Goal: Transaction & Acquisition: Purchase product/service

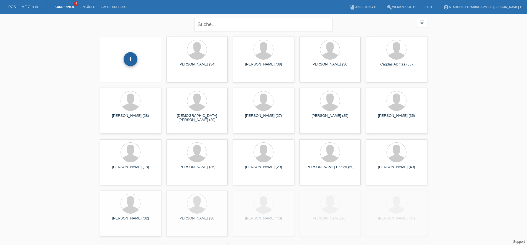
click at [128, 62] on div "+" at bounding box center [131, 59] width 14 height 14
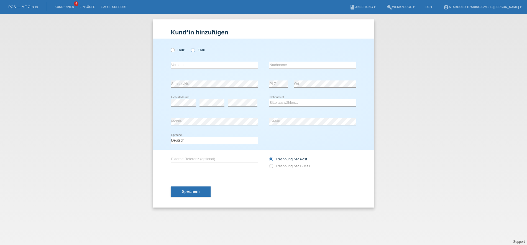
click at [194, 48] on input "Frau" at bounding box center [193, 50] width 4 height 4
radio input "true"
click at [228, 63] on input "text" at bounding box center [214, 64] width 87 height 7
paste input "Dusica"
type input "Dusica"
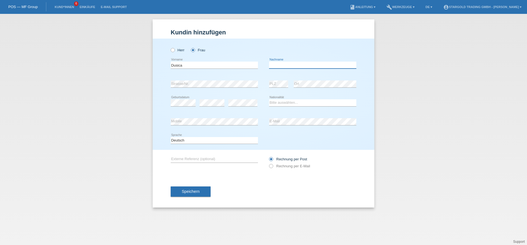
click at [282, 63] on input "text" at bounding box center [312, 64] width 87 height 7
paste input "Randjelovic"
type input "Randjelovic"
click at [269, 99] on select "Bitte auswählen... Schweiz Deutschland Liechtenstein Österreich ------------ Af…" at bounding box center [312, 102] width 87 height 7
select select "CH"
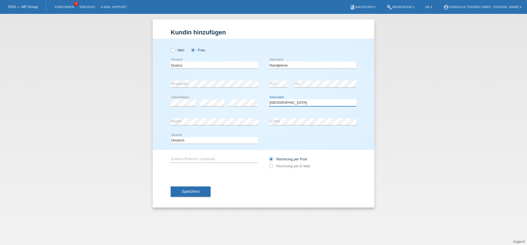
click option "Schweiz" at bounding box center [0, 0] width 0 height 0
click at [276, 165] on label "Rechnung per E-Mail" at bounding box center [289, 166] width 41 height 4
click at [273, 165] on input "Rechnung per E-Mail" at bounding box center [271, 167] width 4 height 7
radio input "true"
click at [191, 190] on span "Speichern" at bounding box center [191, 191] width 18 height 4
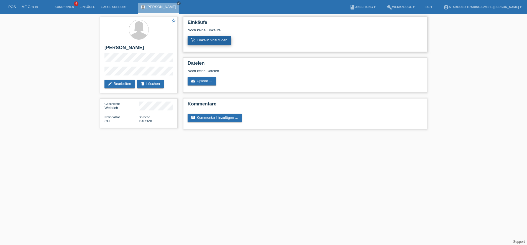
click at [207, 45] on link "add_shopping_cart Einkauf hinzufügen" at bounding box center [210, 40] width 44 height 8
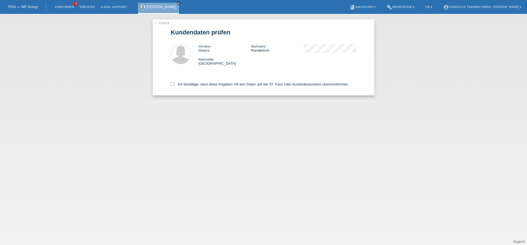
click at [212, 83] on div "Ich bestätige, dass diese Angaben mit den Daten auf der ID, Pass oder Ausländer…" at bounding box center [264, 83] width 186 height 24
click at [211, 83] on label "Ich bestätige, dass diese Angaben mit den Daten auf der ID, Pass oder Ausländer…" at bounding box center [260, 84] width 178 height 4
click at [174, 83] on input "Ich bestätige, dass diese Angaben mit den Daten auf der ID, Pass oder Ausländer…" at bounding box center [173, 84] width 4 height 4
checkbox input "true"
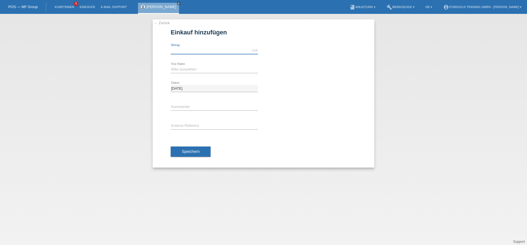
click at [209, 47] on input "text" at bounding box center [214, 50] width 87 height 7
type input "2900.00"
click at [210, 66] on div "Bitte auswählen 6 Raten 12 Raten 18 Raten 24 Raten 36 Raten 48 Raten error Fixe…" at bounding box center [214, 69] width 87 height 19
click at [171, 66] on select "Bitte auswählen 6 Raten 12 Raten 18 Raten 24 Raten 36 Raten 48 Raten" at bounding box center [214, 69] width 87 height 7
select select "497"
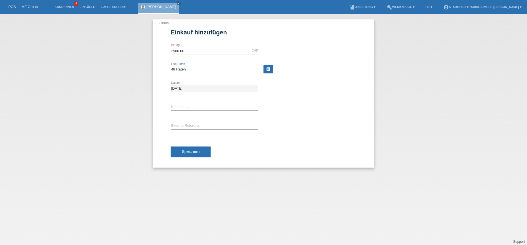
click option "48 Raten" at bounding box center [0, 0] width 0 height 0
click at [202, 147] on button "Speichern" at bounding box center [191, 151] width 40 height 11
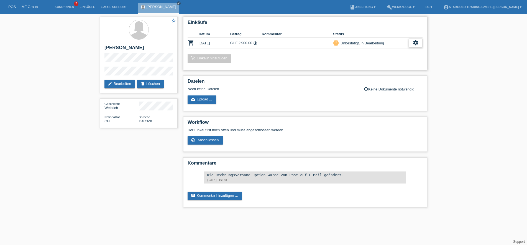
click at [418, 46] on div "settings" at bounding box center [416, 43] width 14 height 9
click at [376, 53] on span "Anzeigen" at bounding box center [367, 52] width 17 height 7
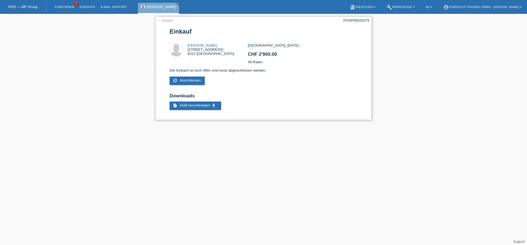
click at [163, 19] on link "← Zurück" at bounding box center [165, 20] width 16 height 4
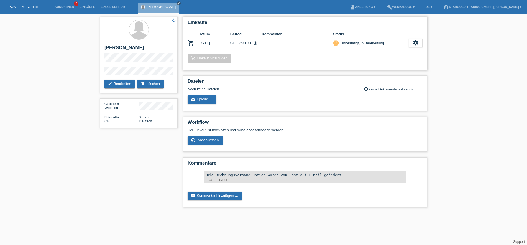
click at [211, 60] on link "add_shopping_cart Einkauf hinzufügen" at bounding box center [210, 58] width 44 height 8
drag, startPoint x: 232, startPoint y: 44, endPoint x: 259, endPoint y: 44, distance: 26.3
click at [258, 44] on td "CHF 2'900.00 timelapse" at bounding box center [246, 42] width 32 height 11
click at [259, 44] on td "CHF 2'900.00 timelapse" at bounding box center [246, 42] width 32 height 11
click at [257, 43] on icon "timelapse" at bounding box center [255, 43] width 4 height 4
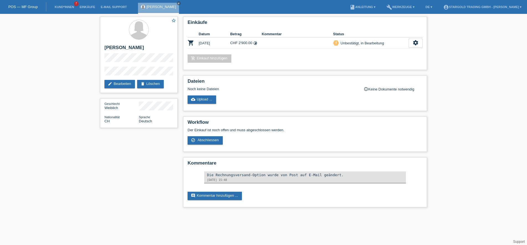
click at [41, 93] on div "star_border [PERSON_NAME] edit Bearbeiten delete Löschen Geschlecht Weiblich Na…" at bounding box center [263, 113] width 527 height 199
click at [91, 6] on link "Einkäufe" at bounding box center [87, 6] width 21 height 3
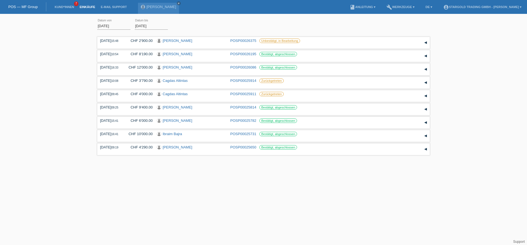
click at [47, 70] on div "01.08.2025 error Datum von 20.08.2025 error Datum bis Übernehmen 15:48 Datum" at bounding box center [263, 87] width 527 height 140
click at [46, 52] on div "01.08.2025 error Datum von 20.08.2025 error Datum bis Übernehmen 15:48 Datum" at bounding box center [263, 87] width 527 height 140
